Goal: Find specific fact: Find specific fact

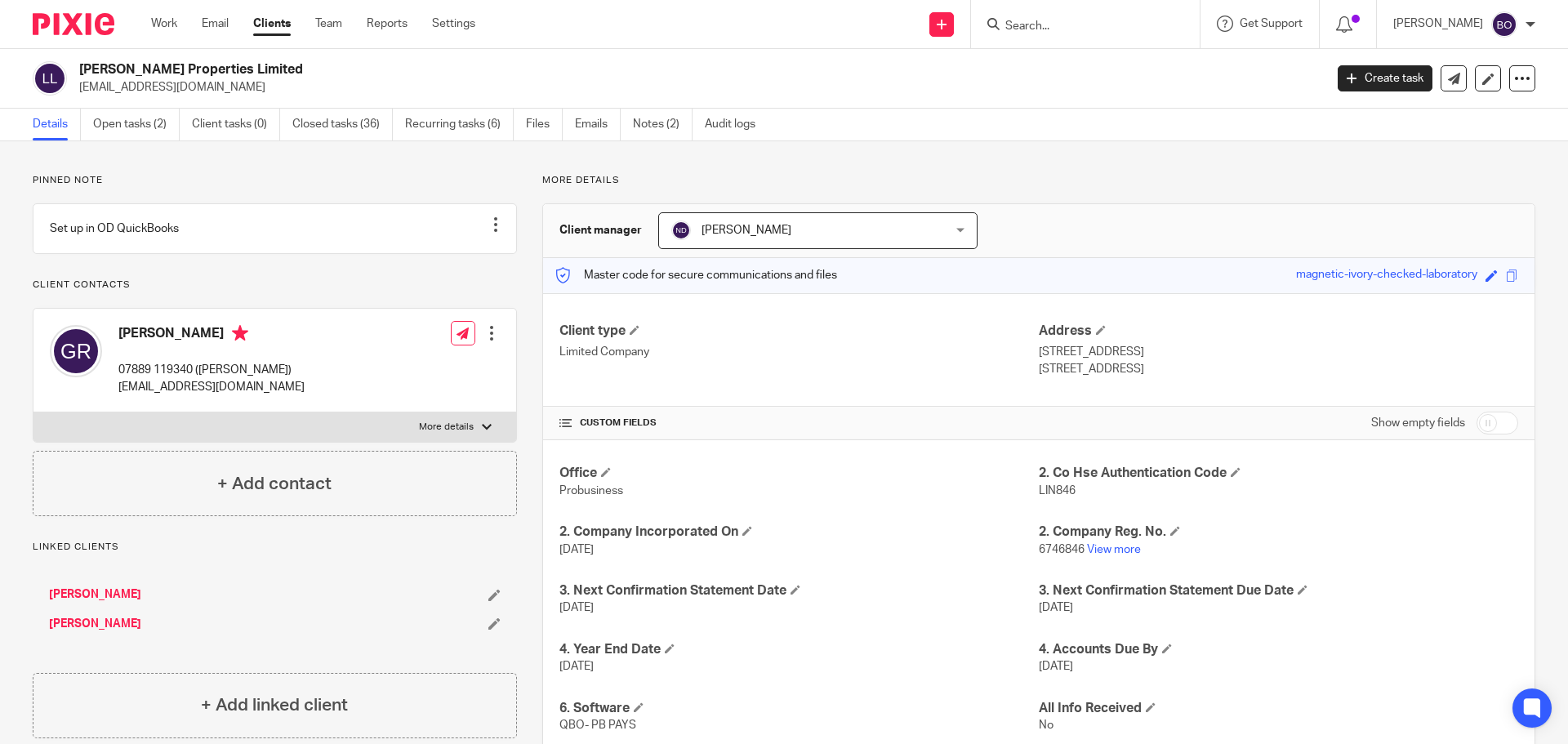
click at [1101, 30] on input "Search" at bounding box center [1077, 27] width 147 height 15
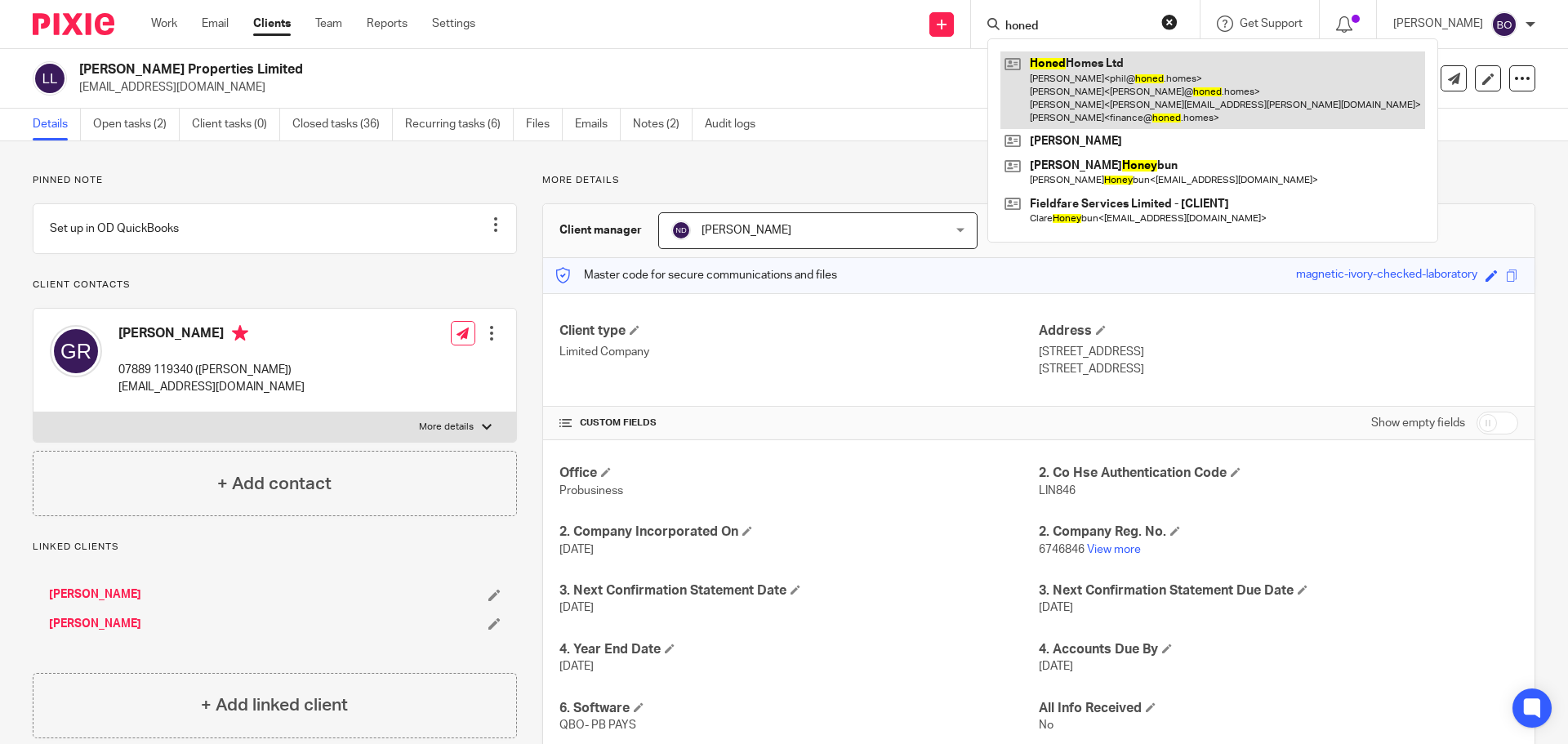
type input "honed"
click at [1086, 84] on link at bounding box center [1213, 90] width 425 height 78
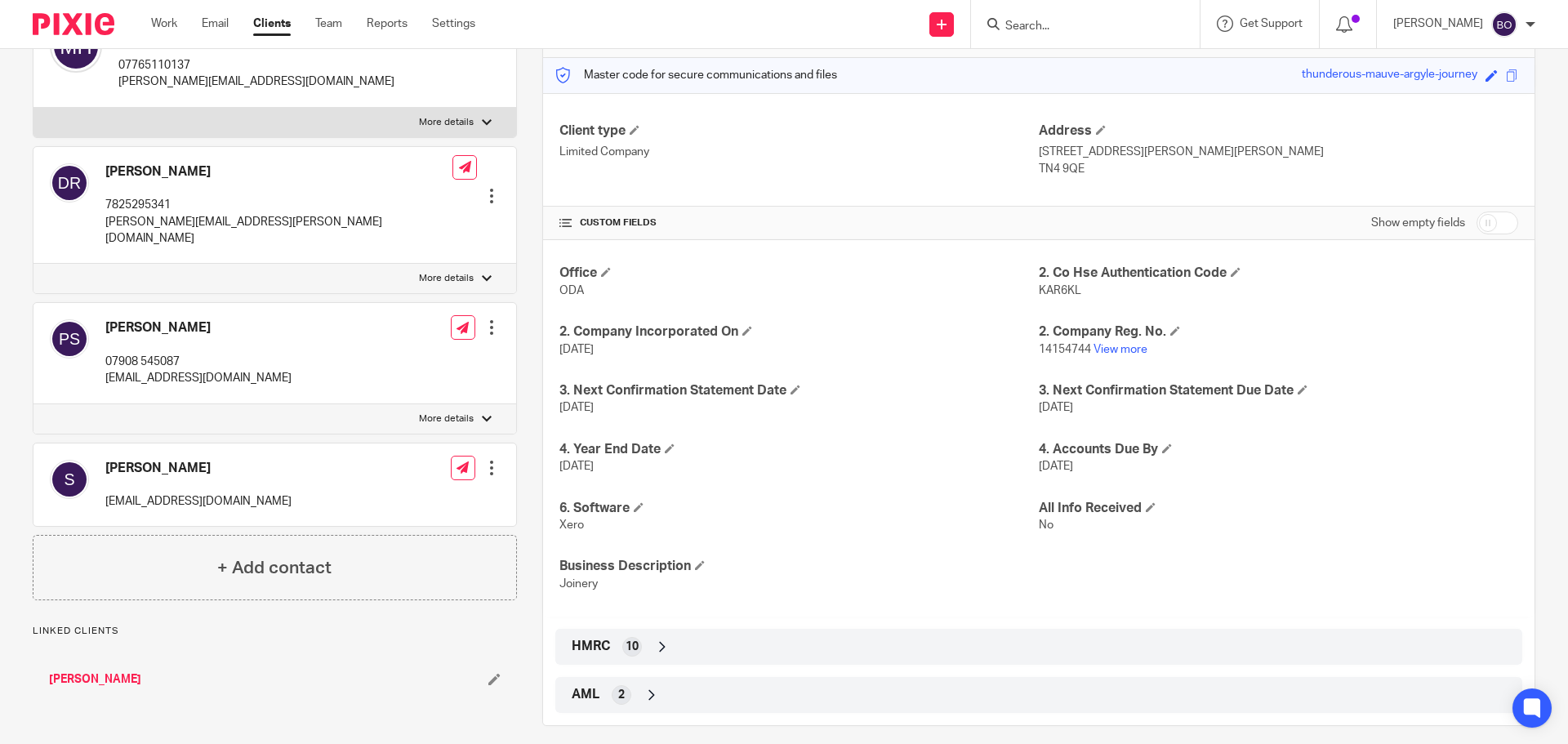
scroll to position [215, 0]
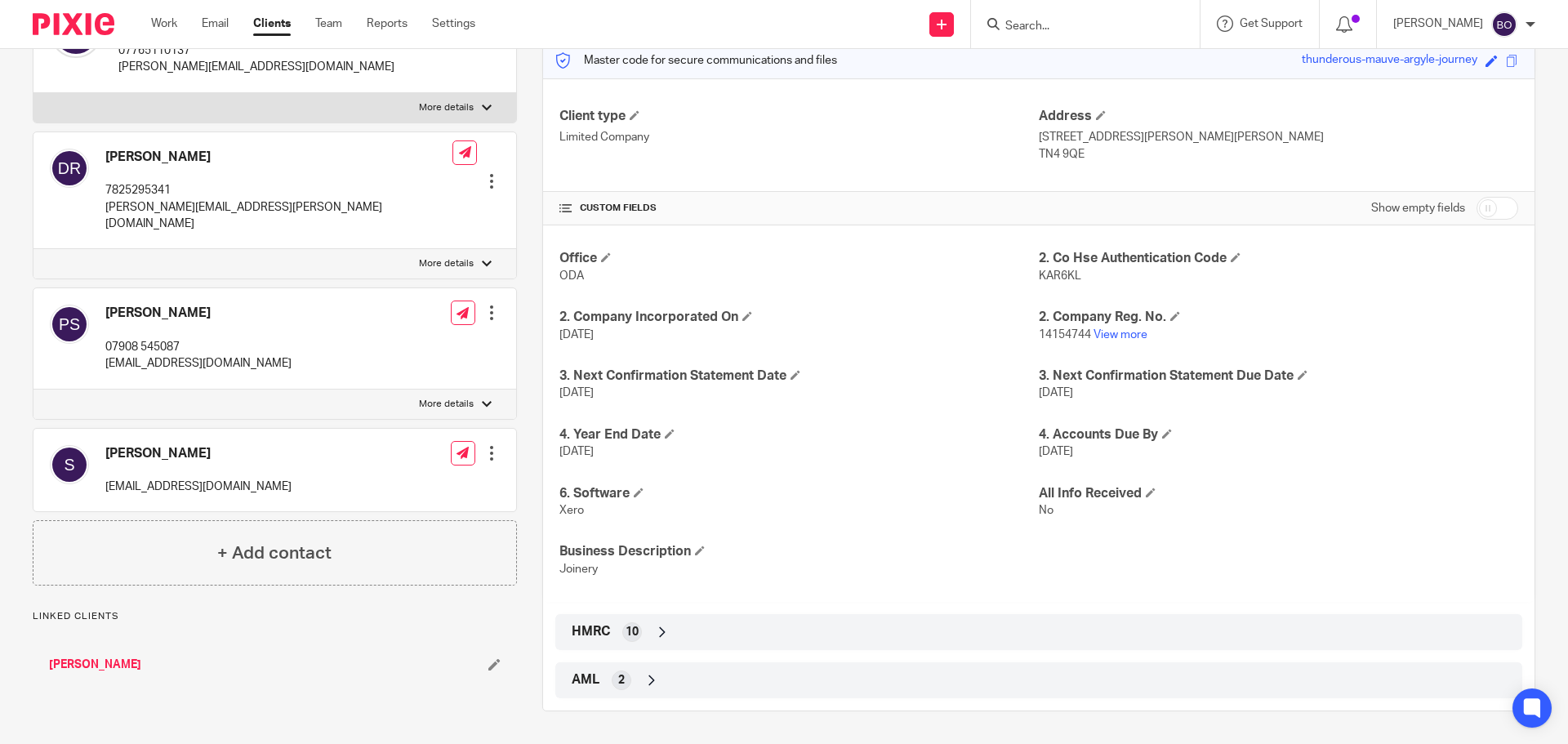
click at [646, 634] on div "HMRC 10" at bounding box center [1039, 633] width 942 height 28
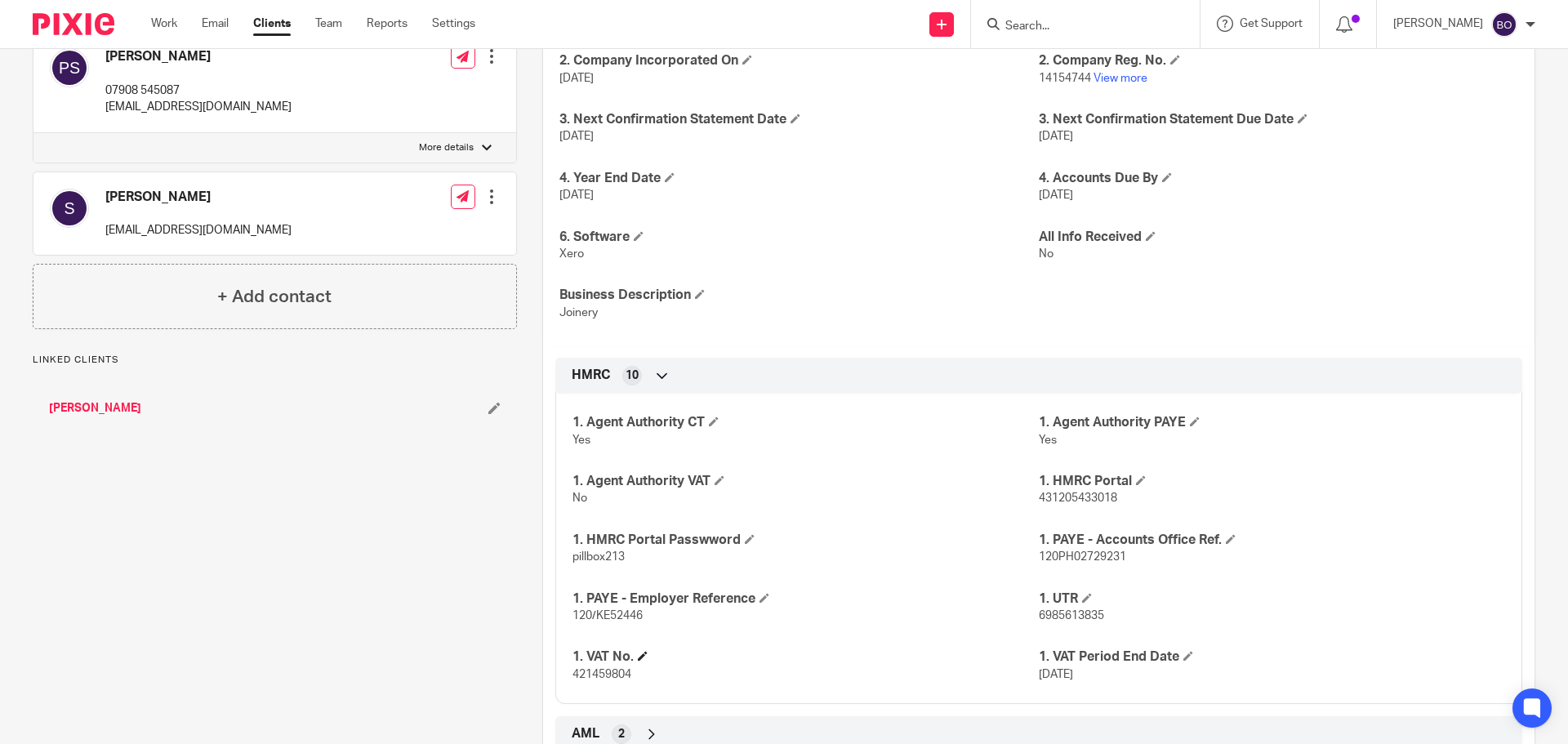
scroll to position [525, 0]
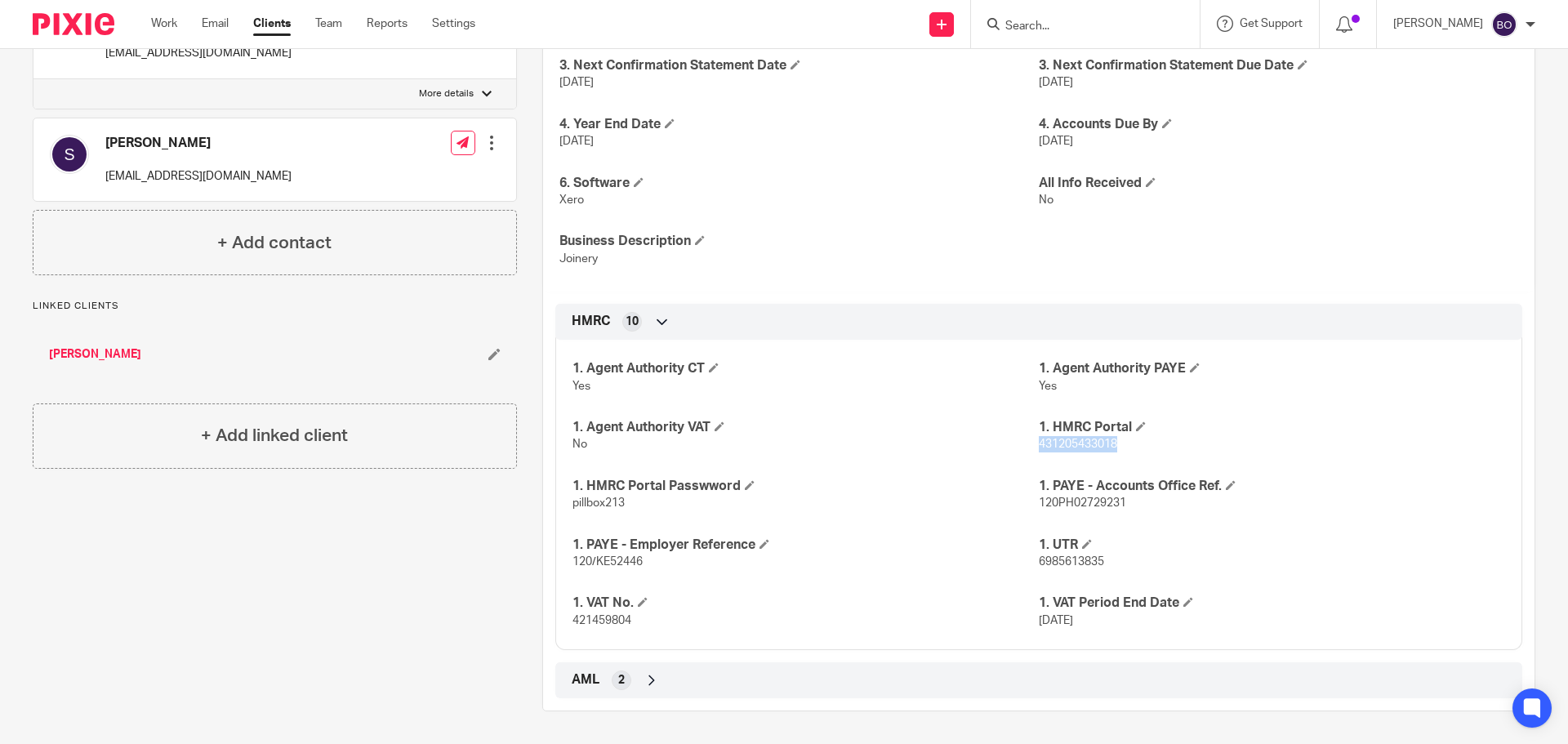
drag, startPoint x: 1031, startPoint y: 447, endPoint x: 1122, endPoint y: 447, distance: 91.0
click at [1122, 447] on p "431205433018" at bounding box center [1271, 444] width 466 height 17
copy span "431205433018"
drag, startPoint x: 566, startPoint y: 503, endPoint x: 623, endPoint y: 504, distance: 57.0
click at [623, 504] on div "1. Agent Authority CT Yes 1. Agent Authority PAYE Yes 1. Agent Authority VAT No…" at bounding box center [1039, 489] width 967 height 323
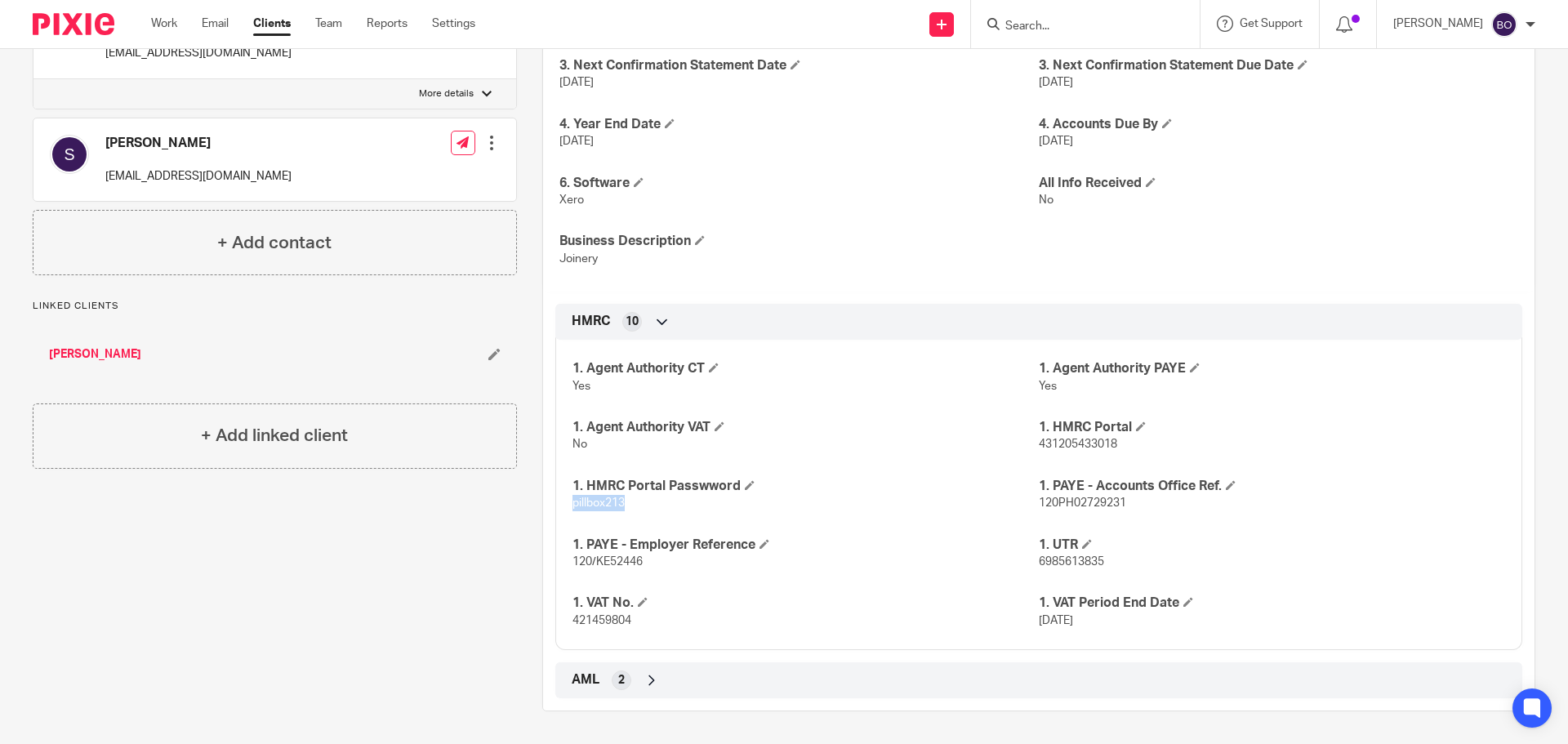
copy span "pillbox213"
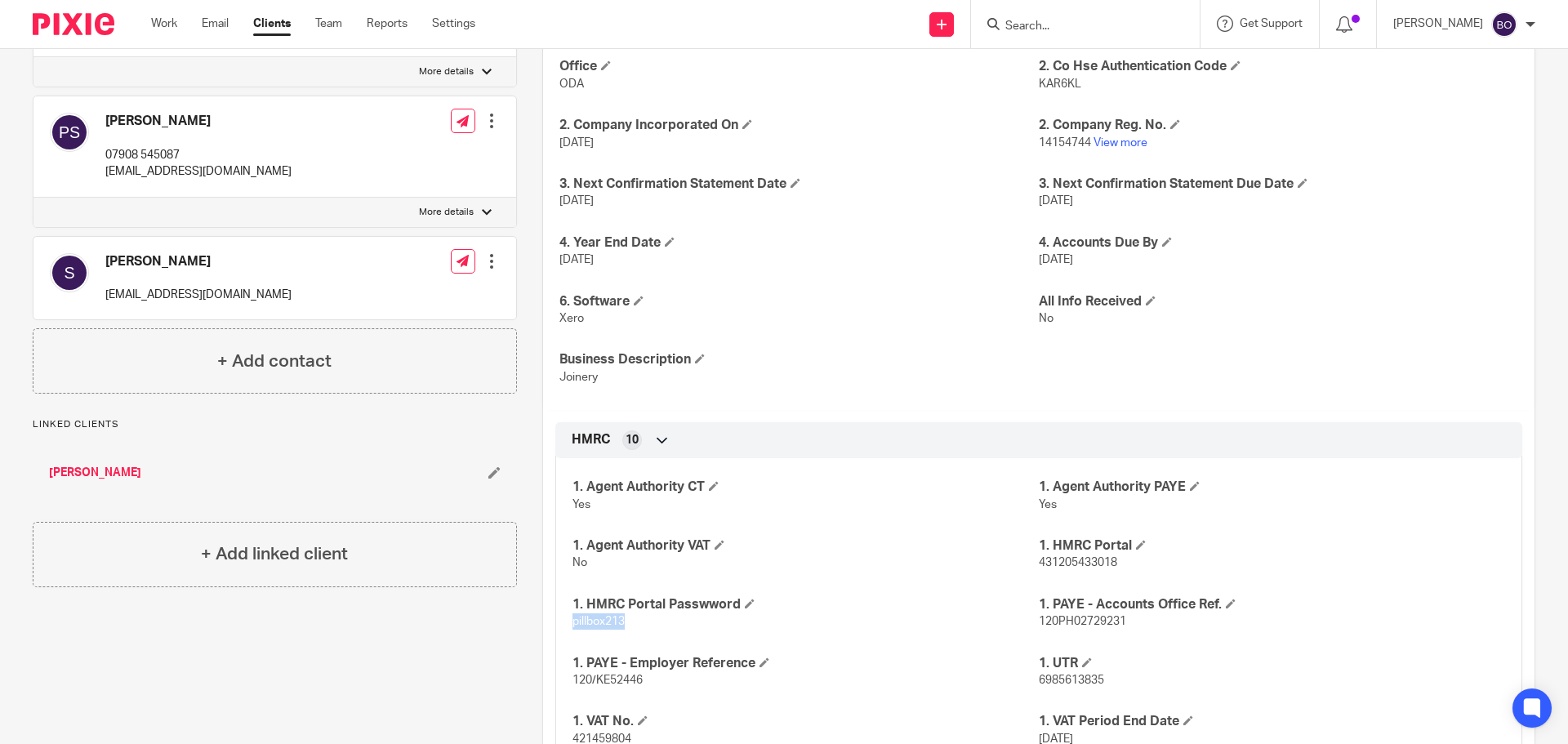
scroll to position [408, 0]
drag, startPoint x: 1120, startPoint y: 561, endPoint x: 1032, endPoint y: 561, distance: 88.0
click at [1039, 561] on p "431205433018" at bounding box center [1271, 561] width 466 height 17
copy span "431205433018"
drag, startPoint x: 629, startPoint y: 617, endPoint x: 555, endPoint y: 619, distance: 74.0
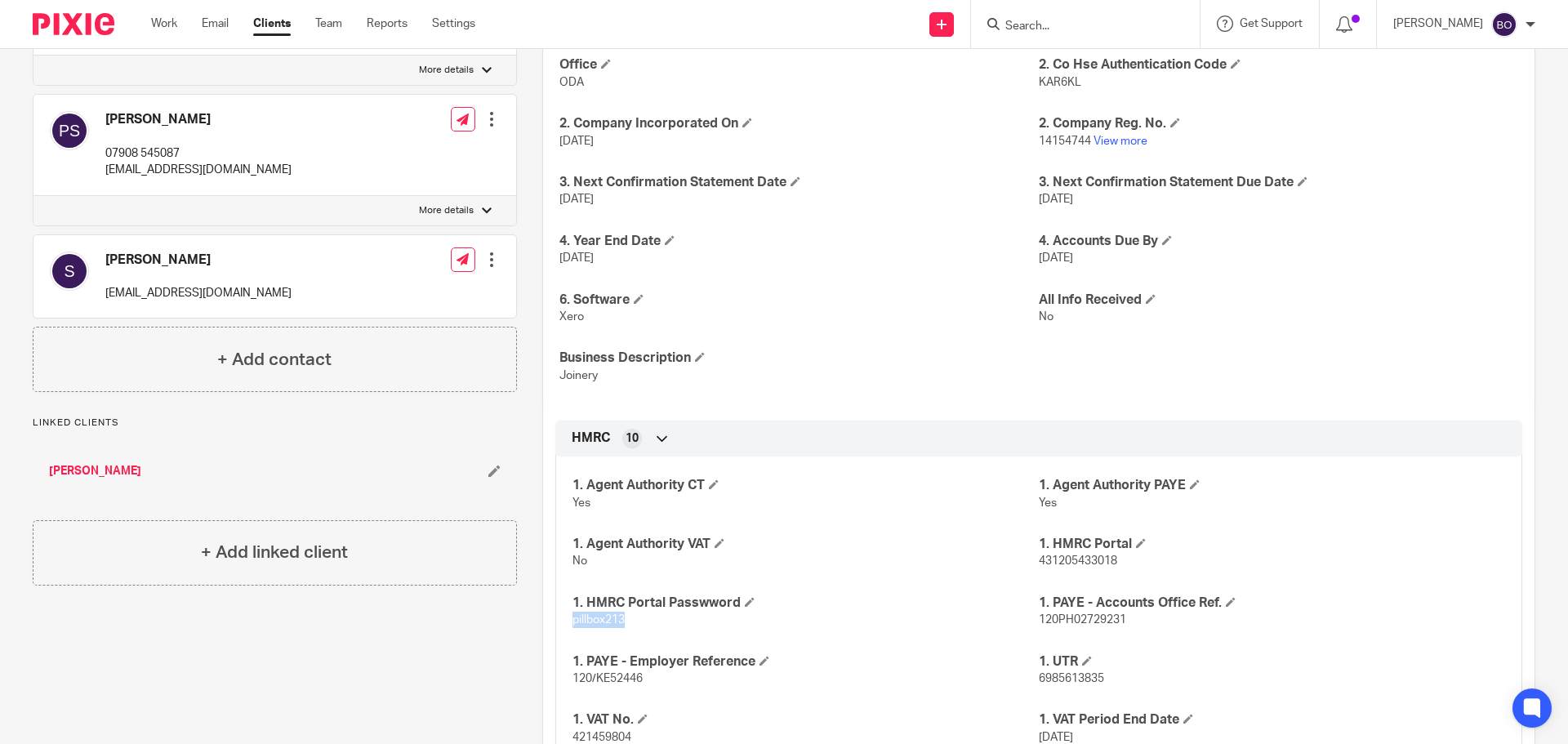
click at [555, 619] on div "1. Agent Authority CT Yes 1. Agent Authority PAYE Yes 1. Agent Authority VAT No…" at bounding box center [1039, 606] width 967 height 323
copy span "pillbox213"
